Goal: Browse casually

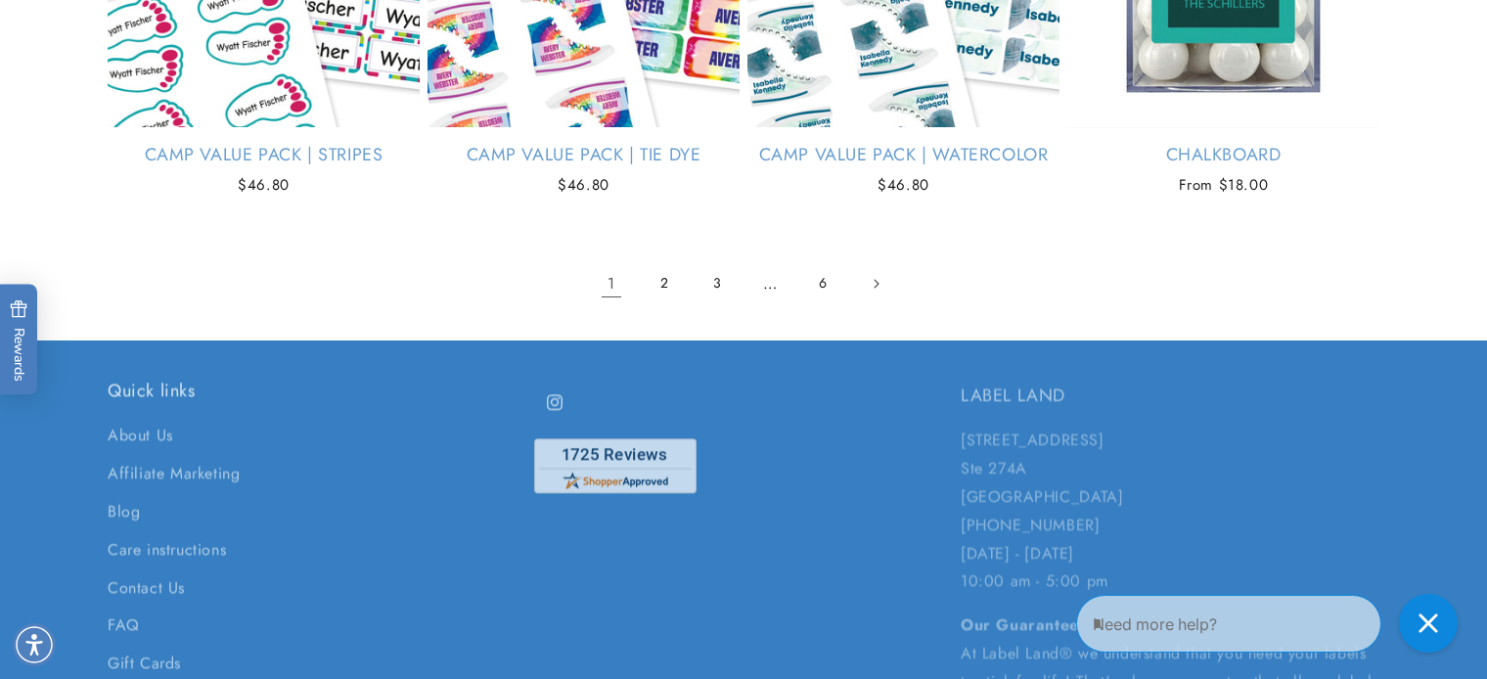
scroll to position [4320, 0]
